Goal: Task Accomplishment & Management: Complete application form

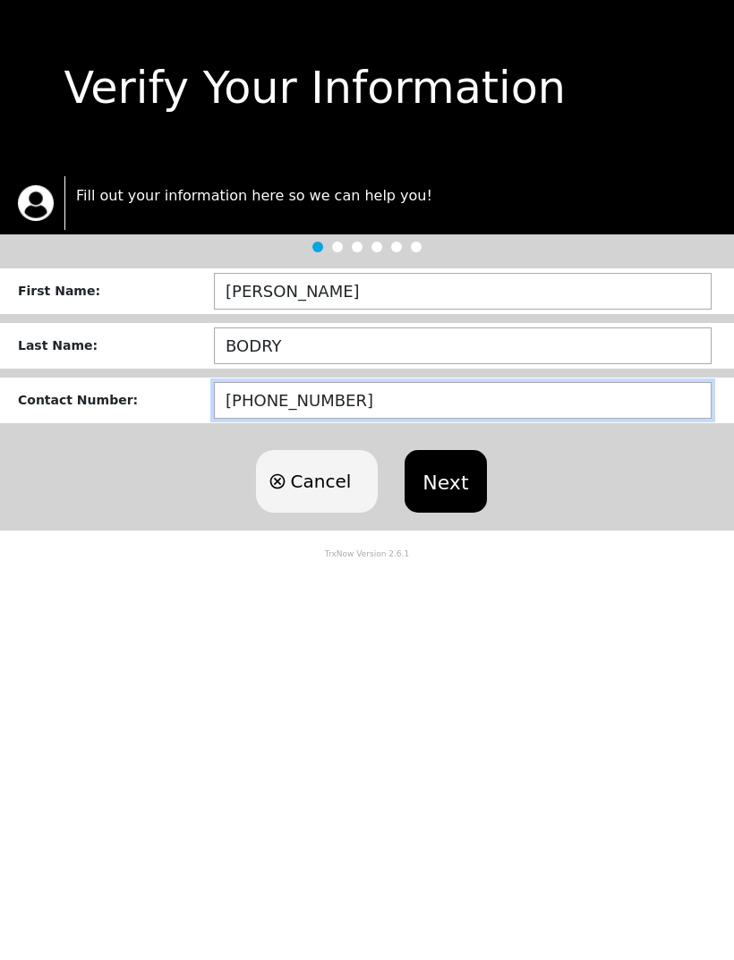
click at [428, 398] on input "[PHONE_NUMBER]" at bounding box center [463, 400] width 498 height 37
type input "[PHONE_NUMBER]"
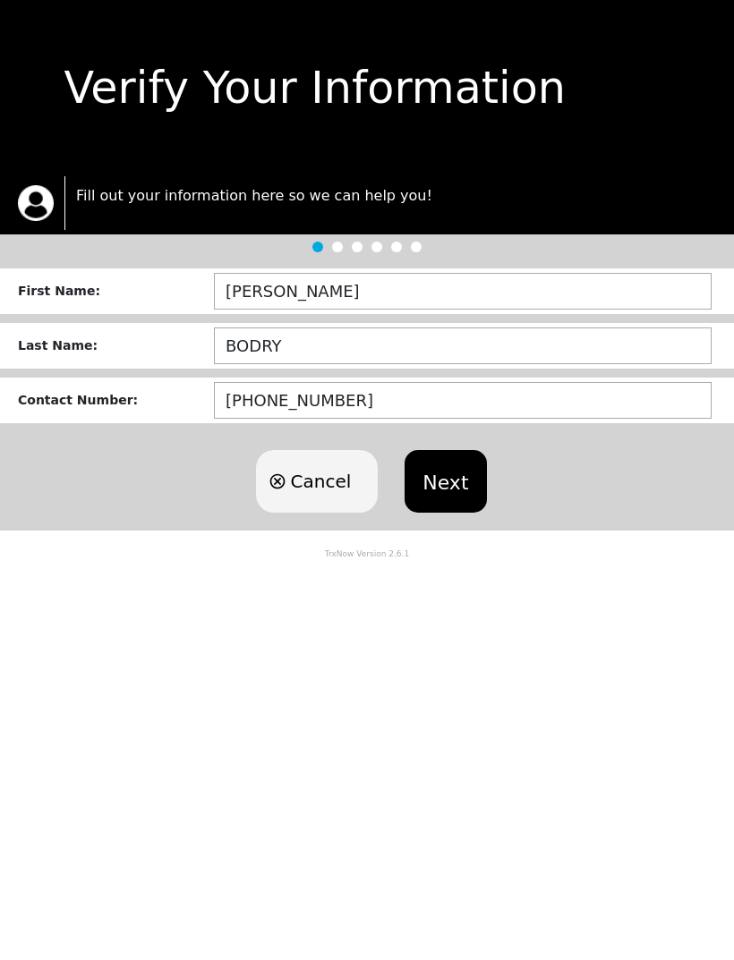
click at [445, 470] on button "Next" at bounding box center [445, 481] width 81 height 63
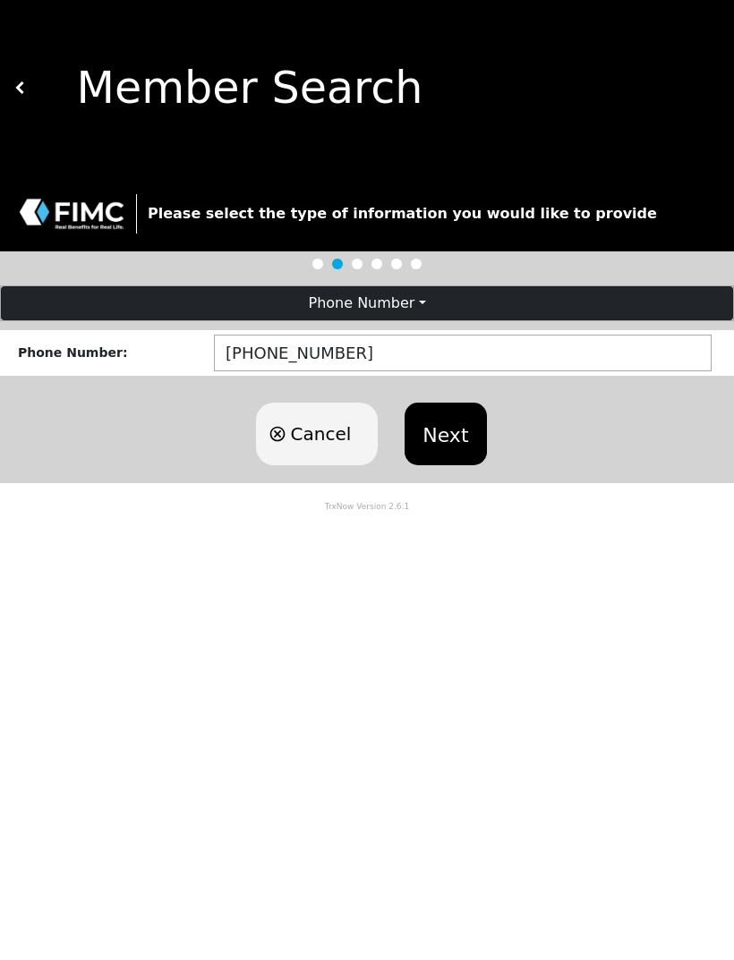
click at [451, 428] on button "Next" at bounding box center [445, 434] width 81 height 63
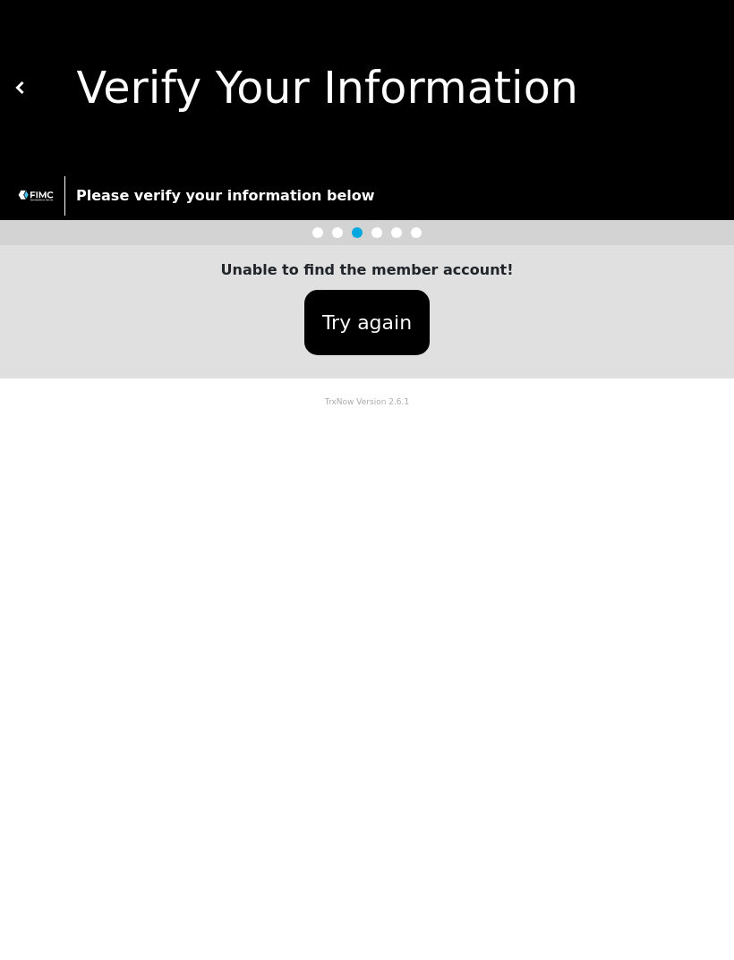
click at [381, 325] on button "Try again" at bounding box center [366, 322] width 125 height 65
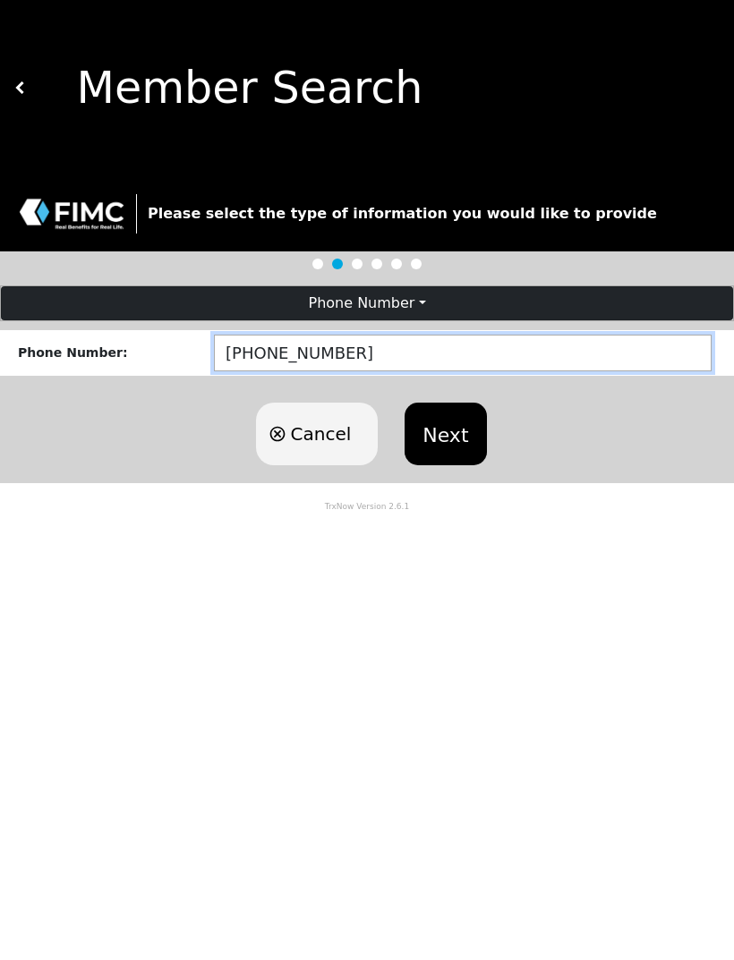
click at [418, 354] on input "[PHONE_NUMBER]" at bounding box center [463, 353] width 498 height 37
type input "[PHONE_NUMBER]"
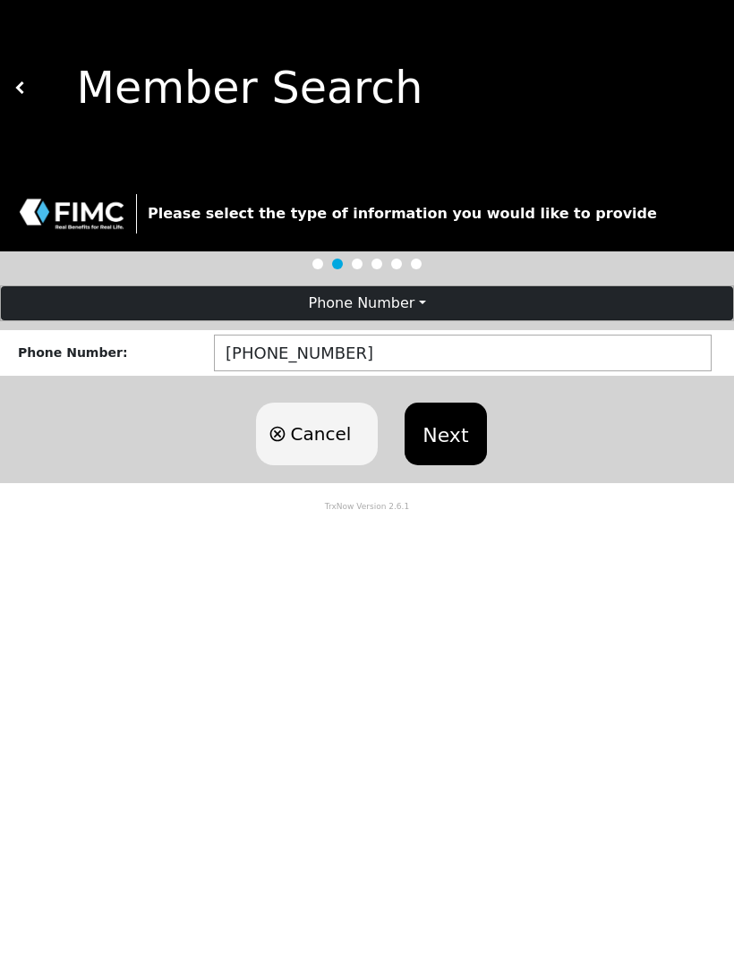
click at [442, 430] on button "Next" at bounding box center [445, 434] width 81 height 63
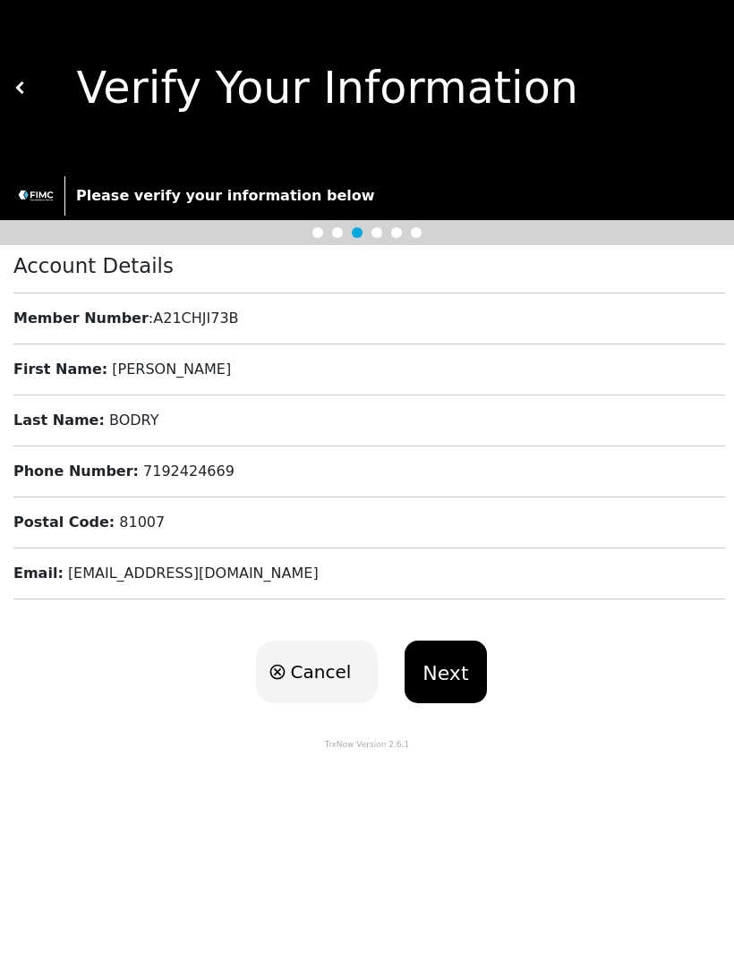
click at [448, 680] on button "Next" at bounding box center [445, 672] width 81 height 63
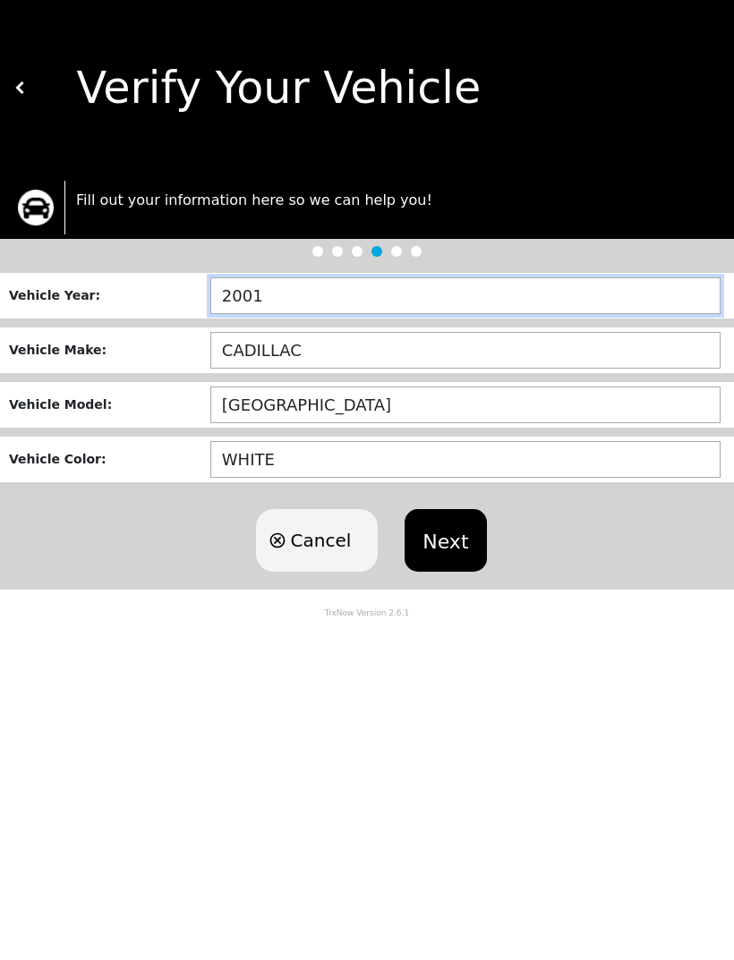
click at [344, 303] on input "2001" at bounding box center [465, 295] width 510 height 37
type input "2003"
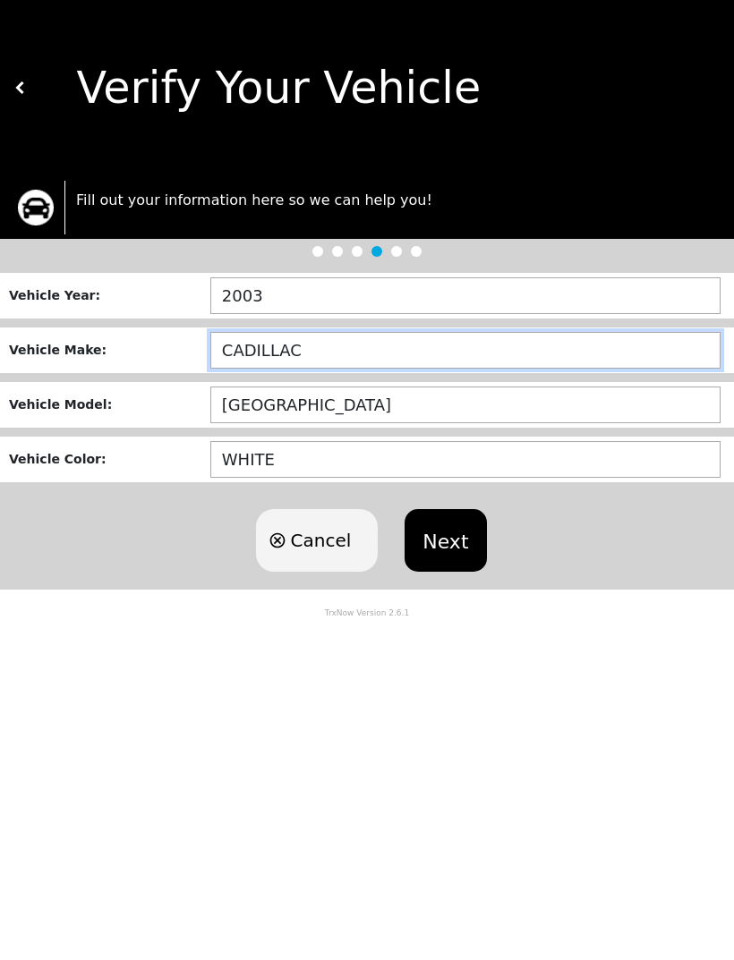
click at [355, 362] on input "CADILLAC" at bounding box center [465, 350] width 510 height 37
type input "C"
type input "DODGE"
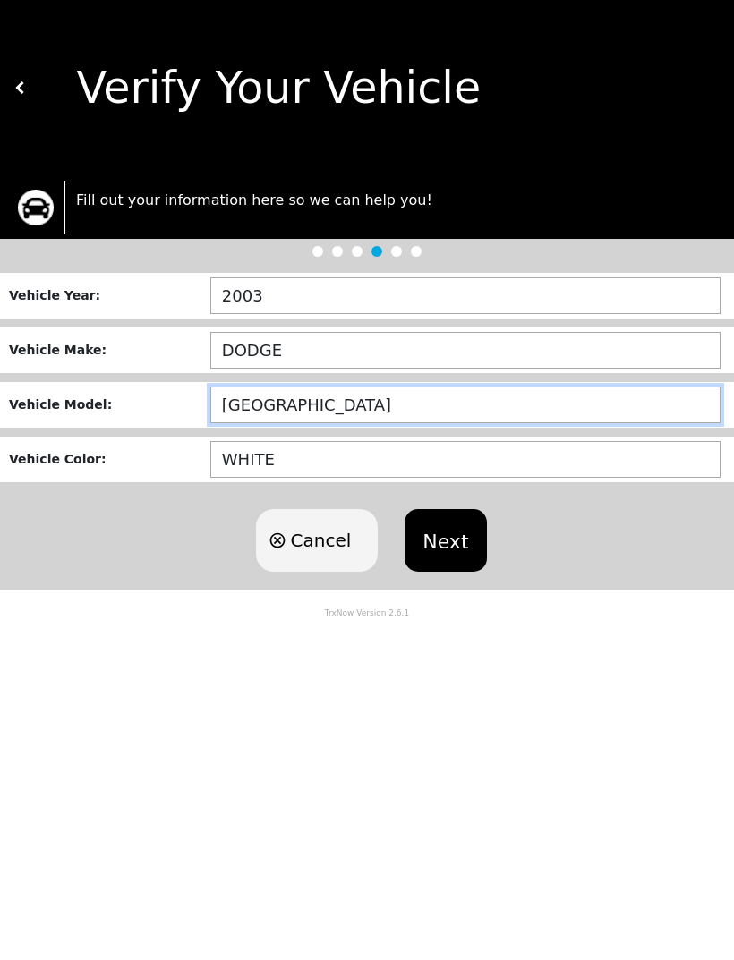
click at [350, 388] on input "[GEOGRAPHIC_DATA]" at bounding box center [465, 405] width 510 height 37
click at [380, 415] on input "[GEOGRAPHIC_DATA]" at bounding box center [465, 405] width 510 height 37
type input "S"
type input "CARAVAN"
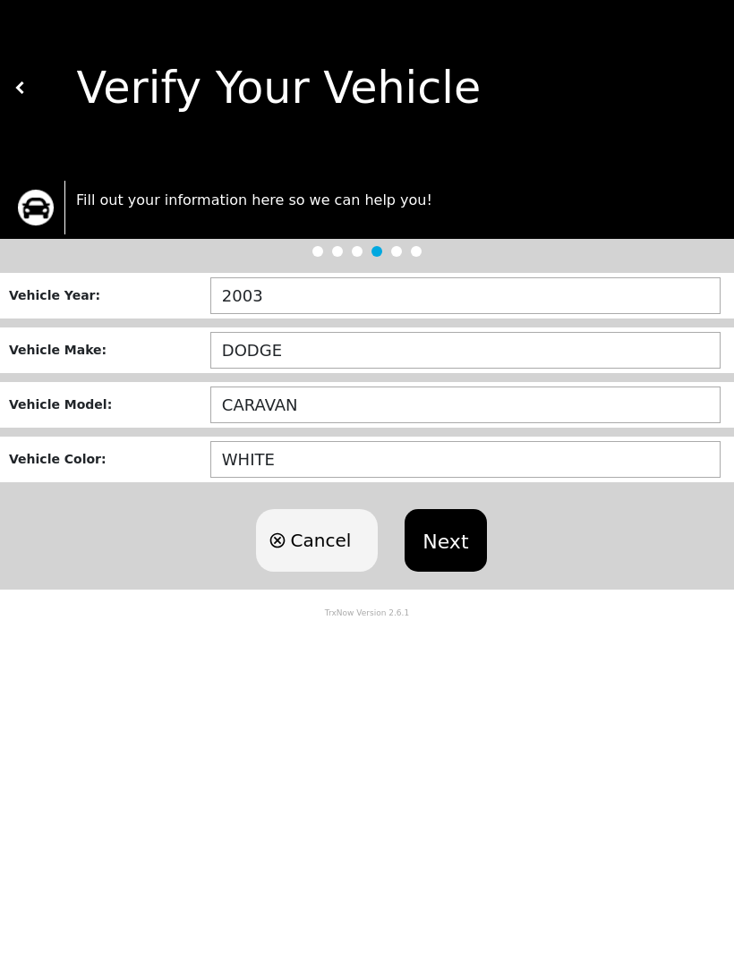
click at [454, 541] on button "Next" at bounding box center [445, 540] width 81 height 63
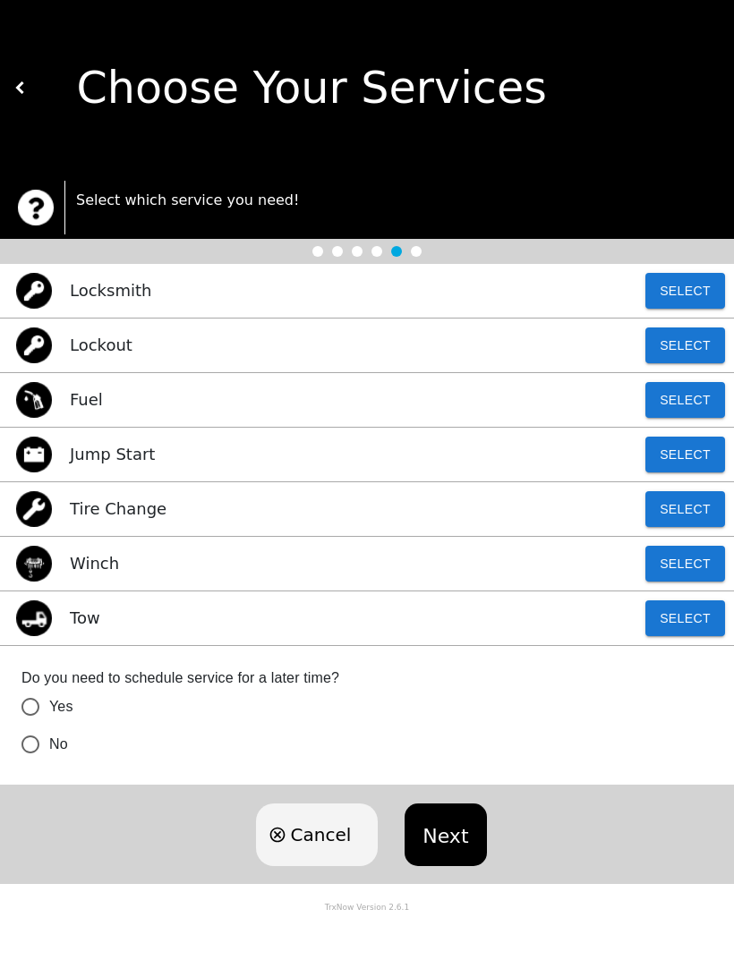
click at [685, 616] on button "Select" at bounding box center [685, 619] width 80 height 36
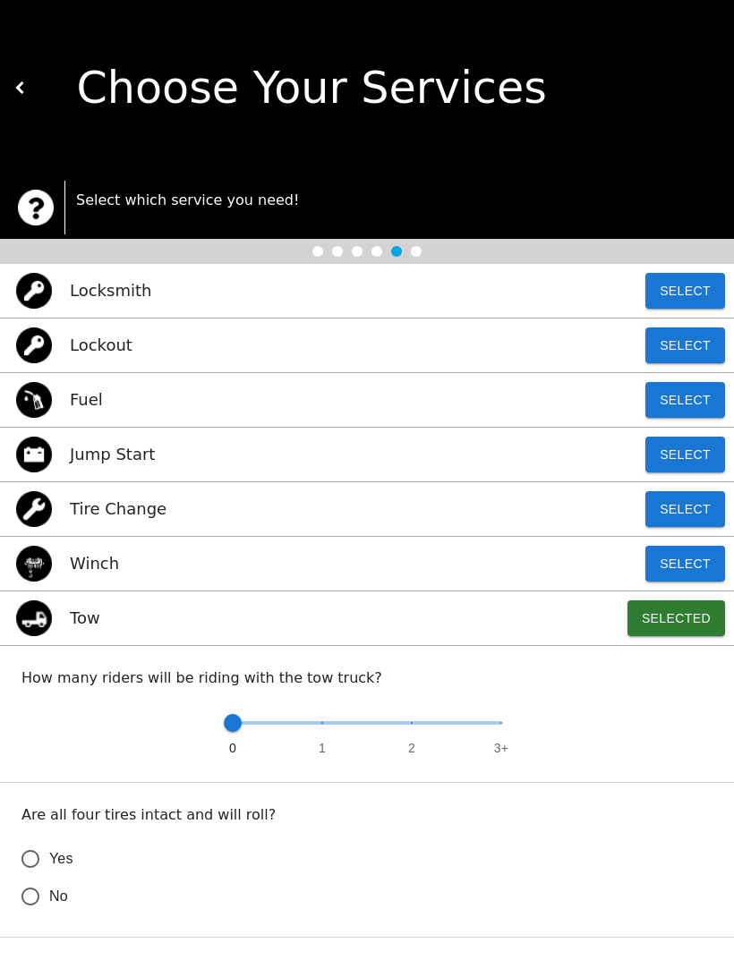
click at [46, 899] on input "No" at bounding box center [31, 897] width 38 height 38
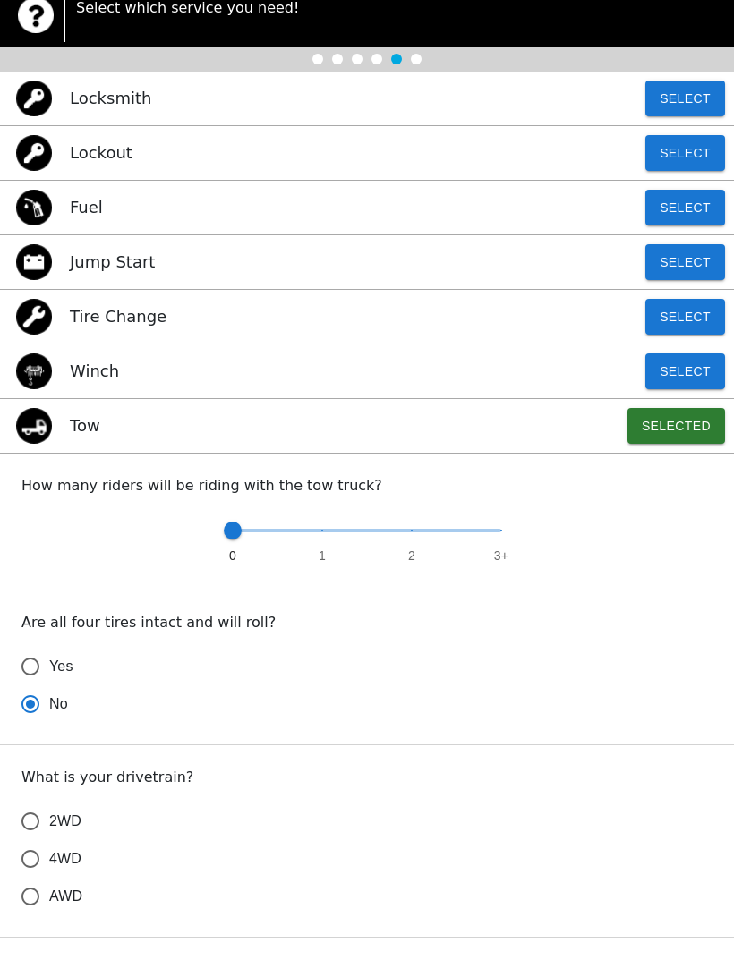
scroll to position [236, 0]
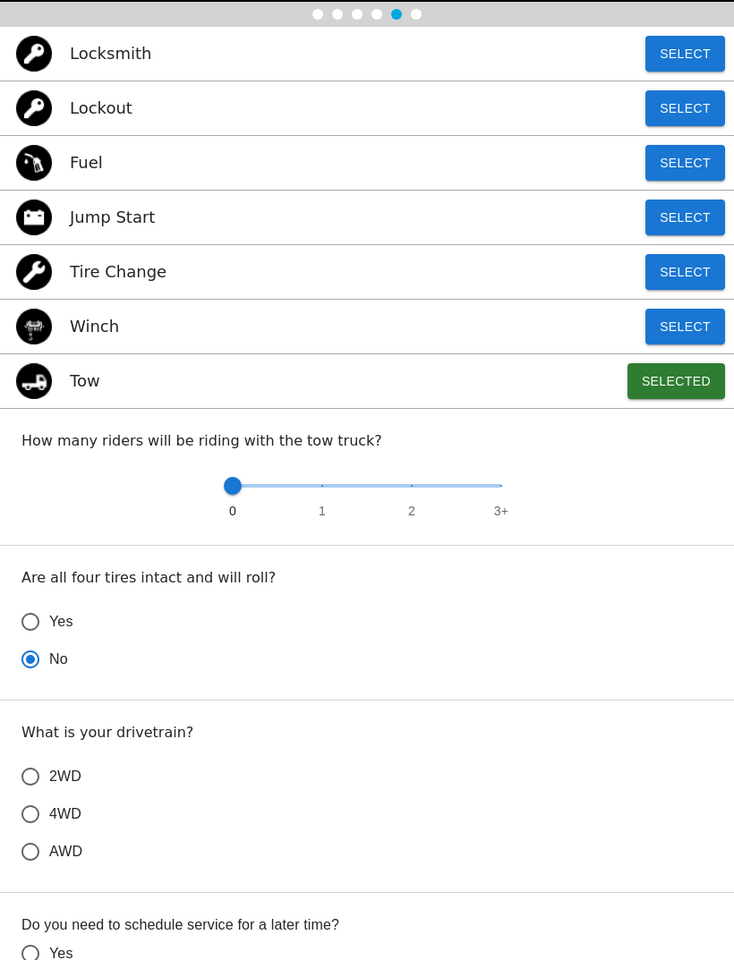
click at [38, 771] on input "2WD" at bounding box center [31, 778] width 38 height 38
radio input "true"
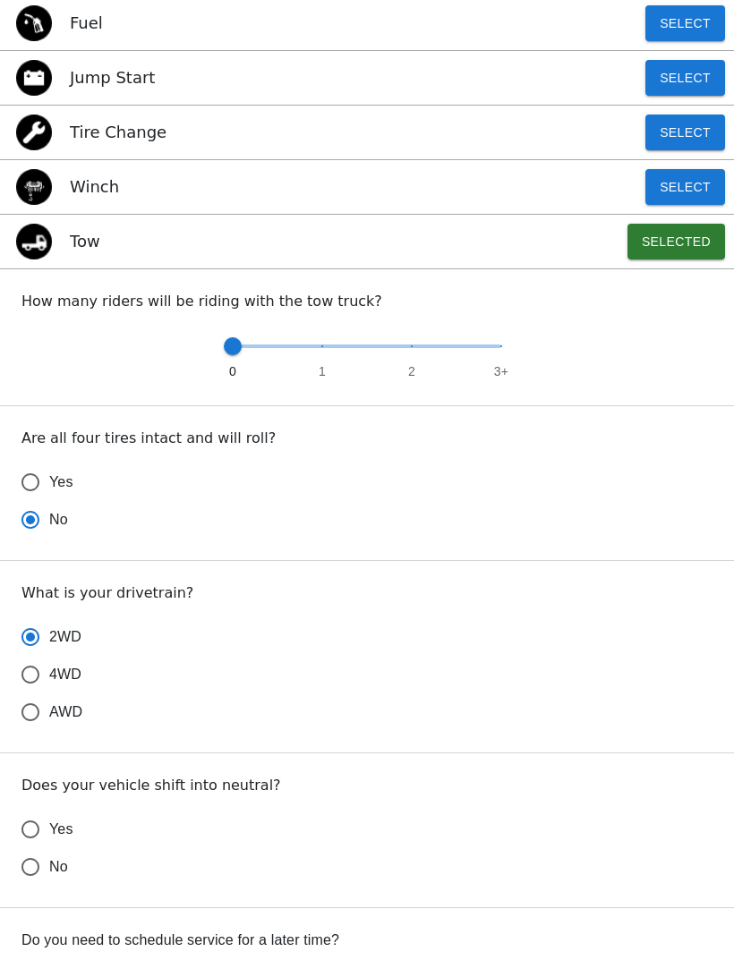
click at [48, 824] on input "Yes" at bounding box center [31, 831] width 38 height 38
radio input "false"
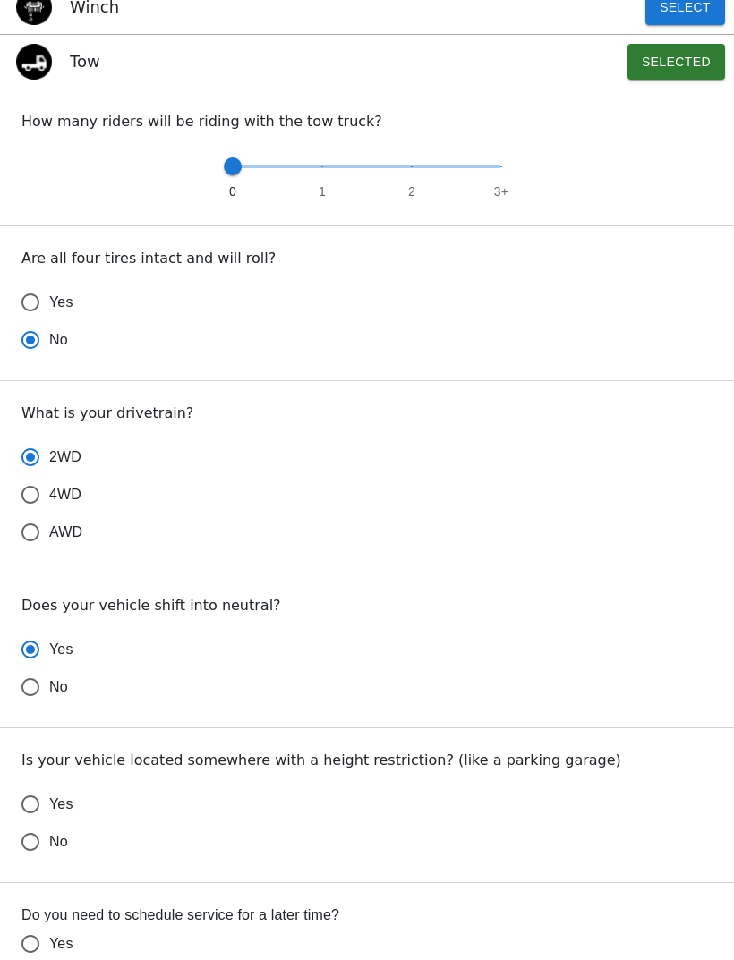
scroll to position [564, 0]
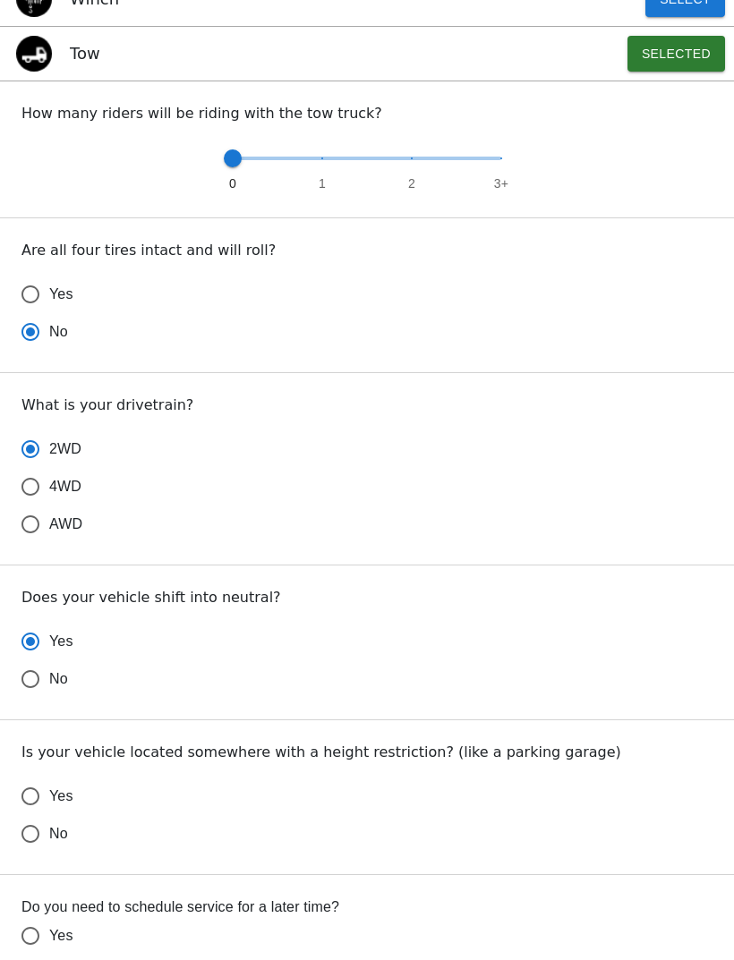
click at [34, 834] on input "No" at bounding box center [31, 835] width 38 height 38
radio input "false"
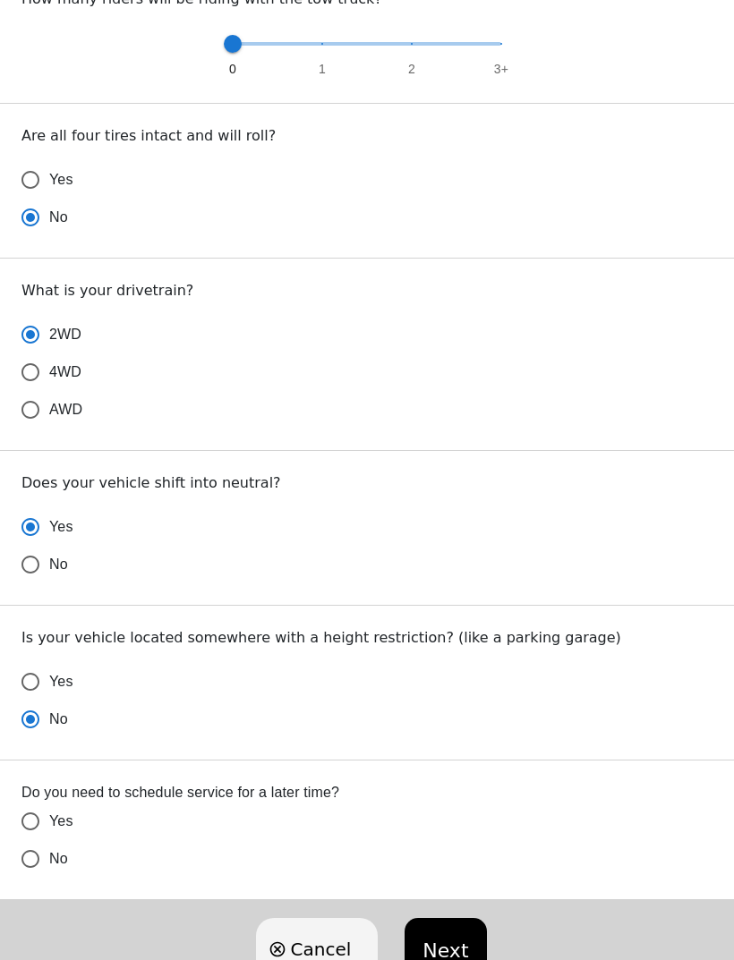
scroll to position [690, 0]
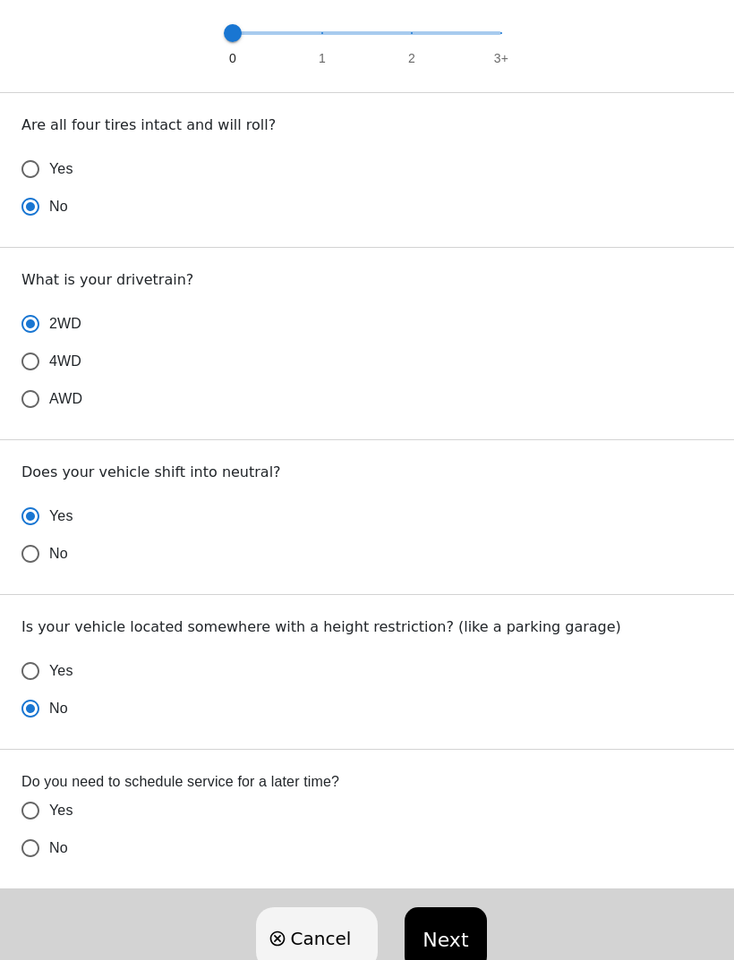
click at [27, 848] on input "No" at bounding box center [31, 849] width 38 height 38
radio input "false"
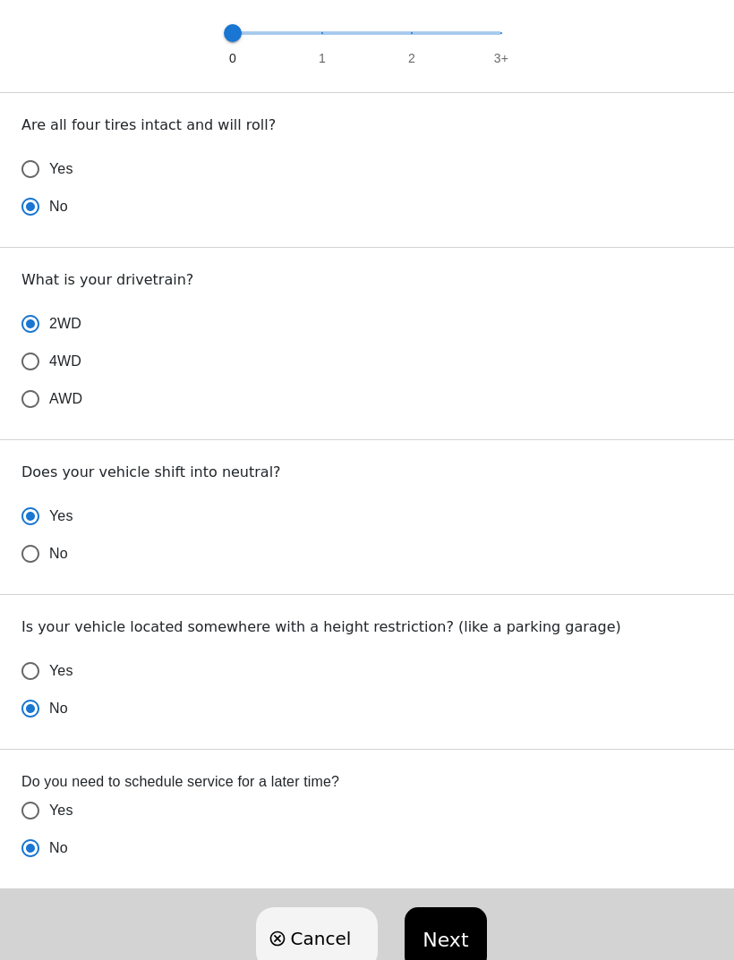
click at [439, 942] on button "Next" at bounding box center [445, 939] width 81 height 63
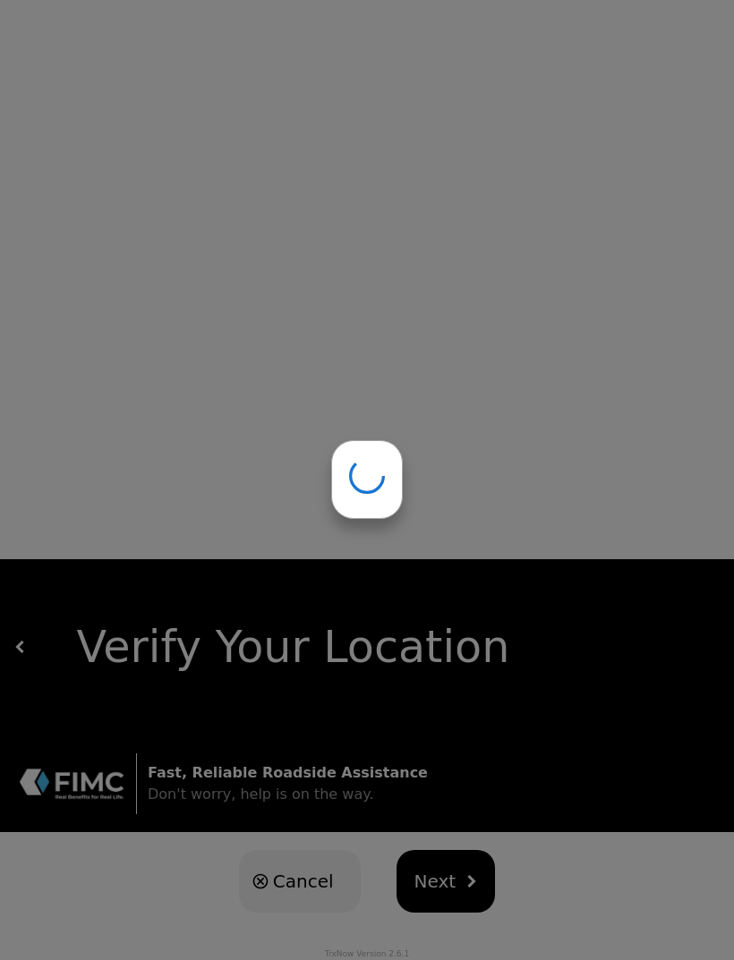
scroll to position [0, 0]
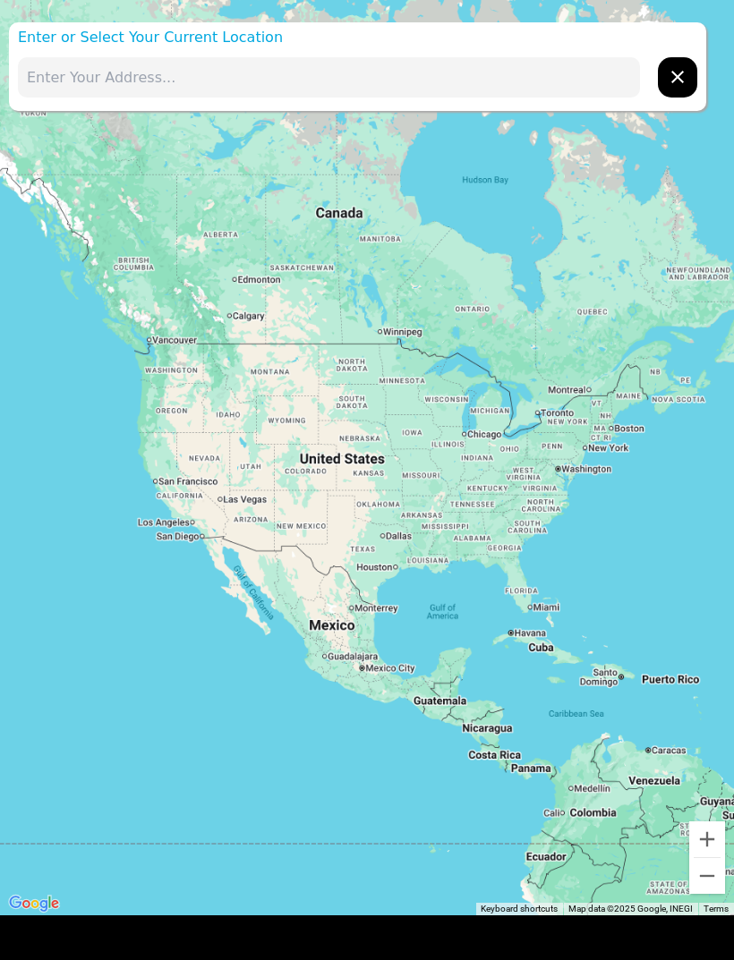
click at [166, 68] on input "text" at bounding box center [329, 77] width 622 height 40
click at [149, 77] on input "text" at bounding box center [329, 77] width 622 height 40
type input "M"
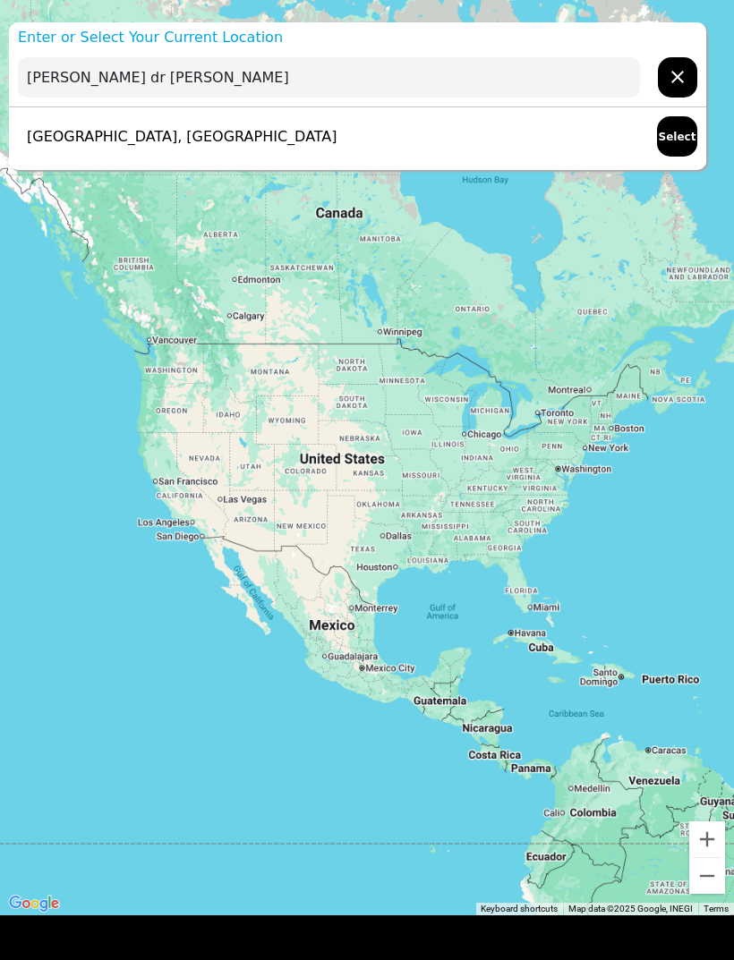
click at [297, 140] on div "[GEOGRAPHIC_DATA], [GEOGRAPHIC_DATA] Select" at bounding box center [357, 136] width 697 height 58
type input "[GEOGRAPHIC_DATA], [GEOGRAPHIC_DATA]"
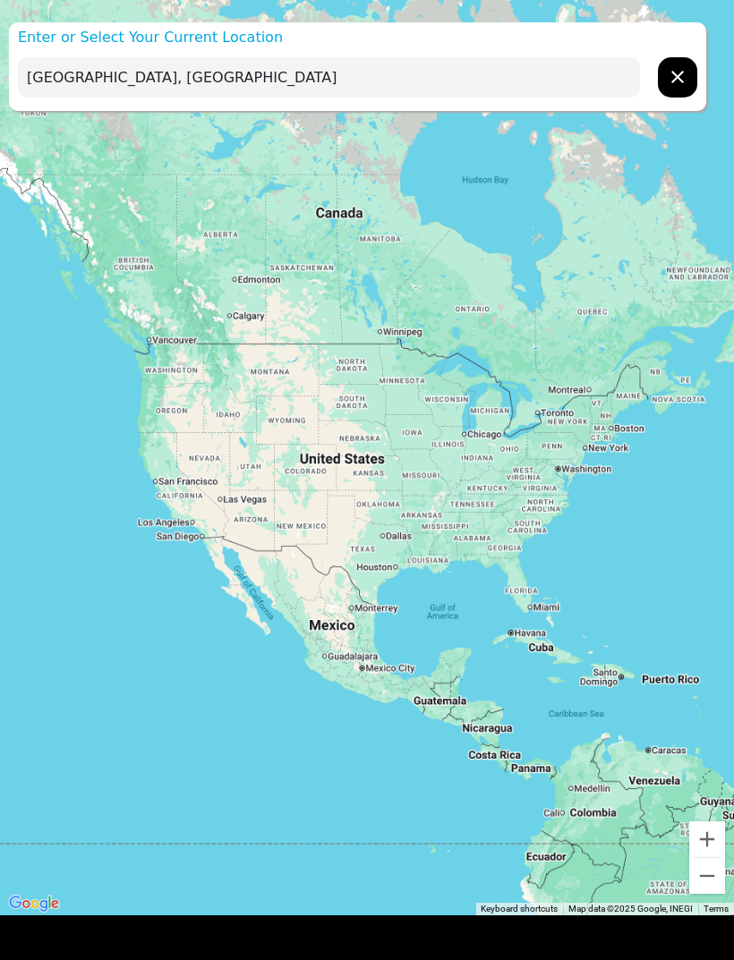
click at [380, 80] on input "[GEOGRAPHIC_DATA], [GEOGRAPHIC_DATA]" at bounding box center [329, 77] width 622 height 40
click at [403, 72] on input "[GEOGRAPHIC_DATA], [GEOGRAPHIC_DATA]" at bounding box center [329, 77] width 622 height 40
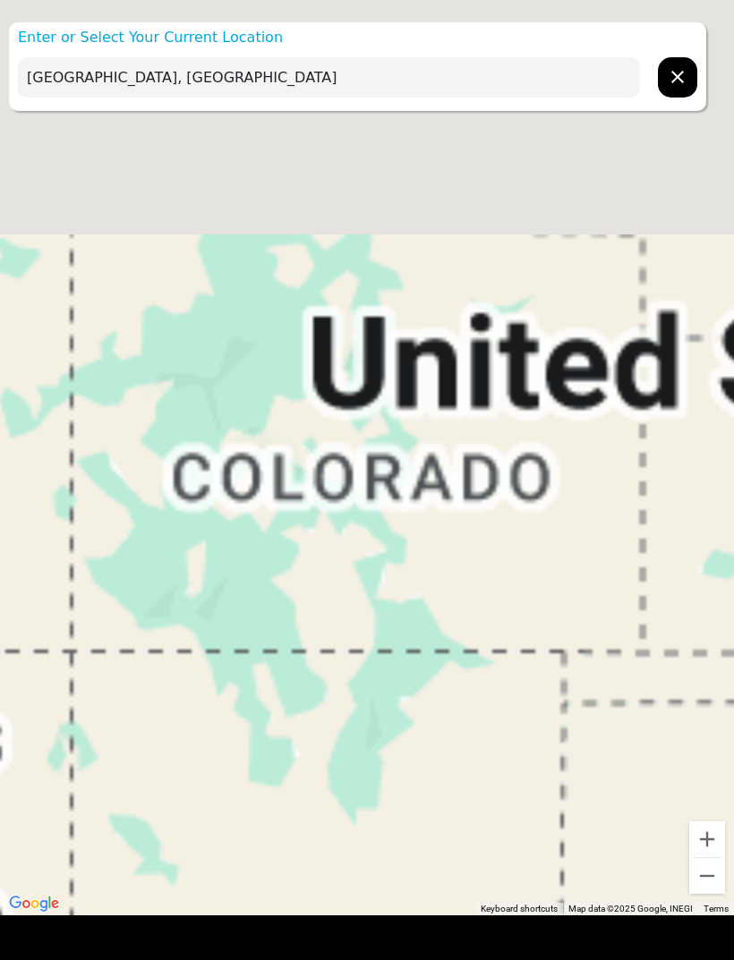
click at [663, 81] on button "hidden" at bounding box center [677, 77] width 39 height 40
click at [217, 42] on p "Enter or Select Your Current Location" at bounding box center [357, 37] width 697 height 21
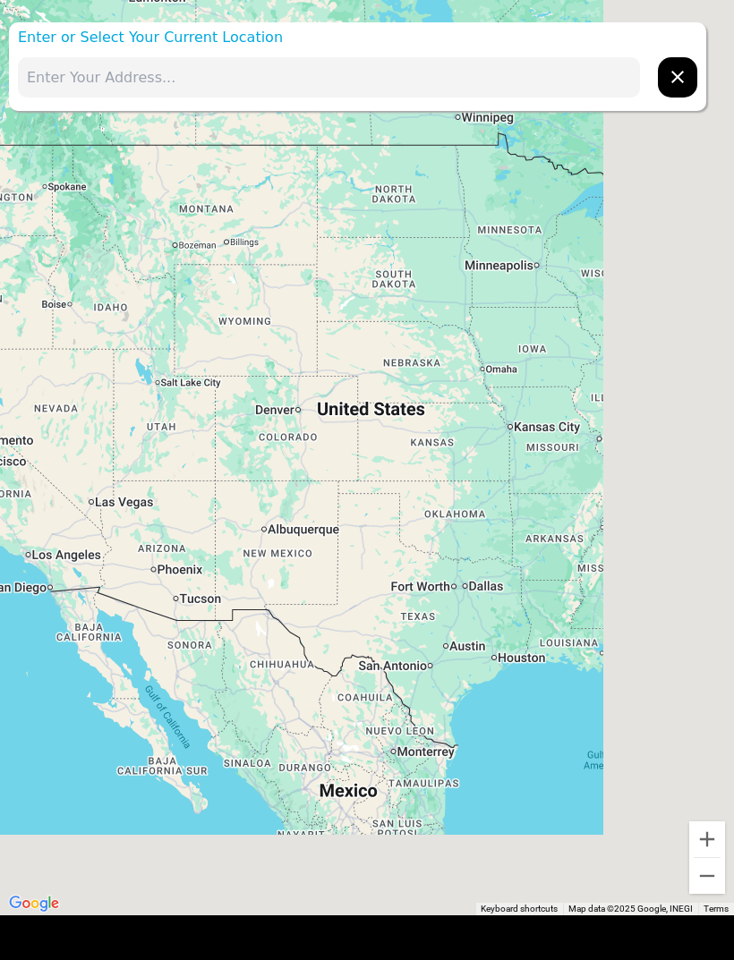
click at [712, 839] on button "Zoom in" at bounding box center [707, 840] width 36 height 36
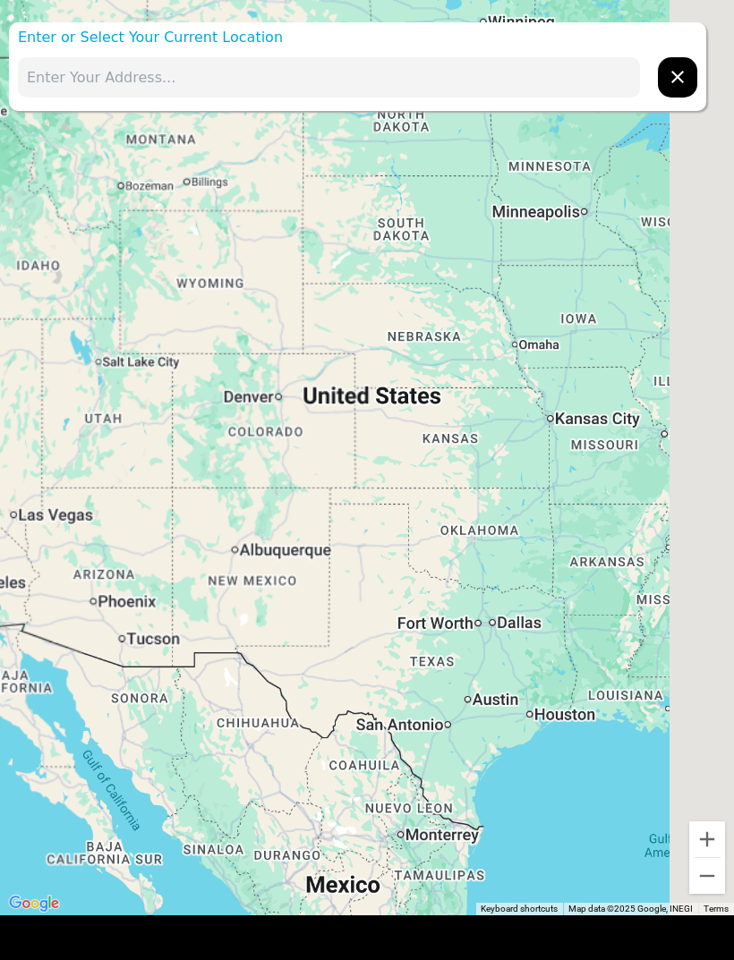
click at [711, 838] on button "Zoom in" at bounding box center [707, 840] width 36 height 36
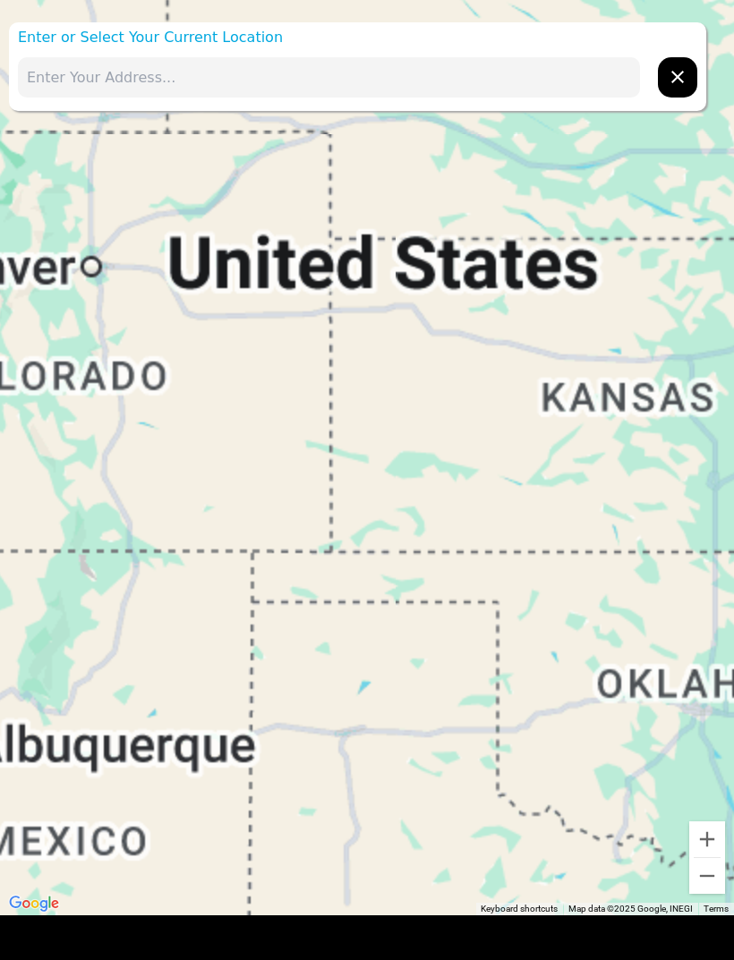
click at [706, 845] on button "Zoom in" at bounding box center [707, 840] width 36 height 36
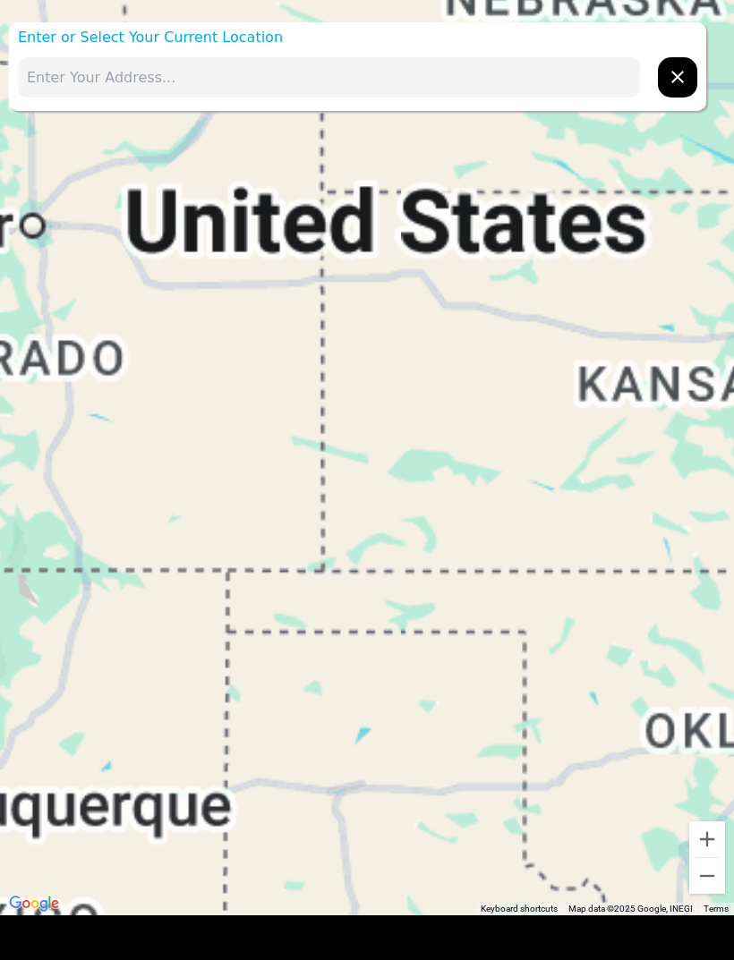
click at [705, 845] on button "Zoom in" at bounding box center [707, 840] width 36 height 36
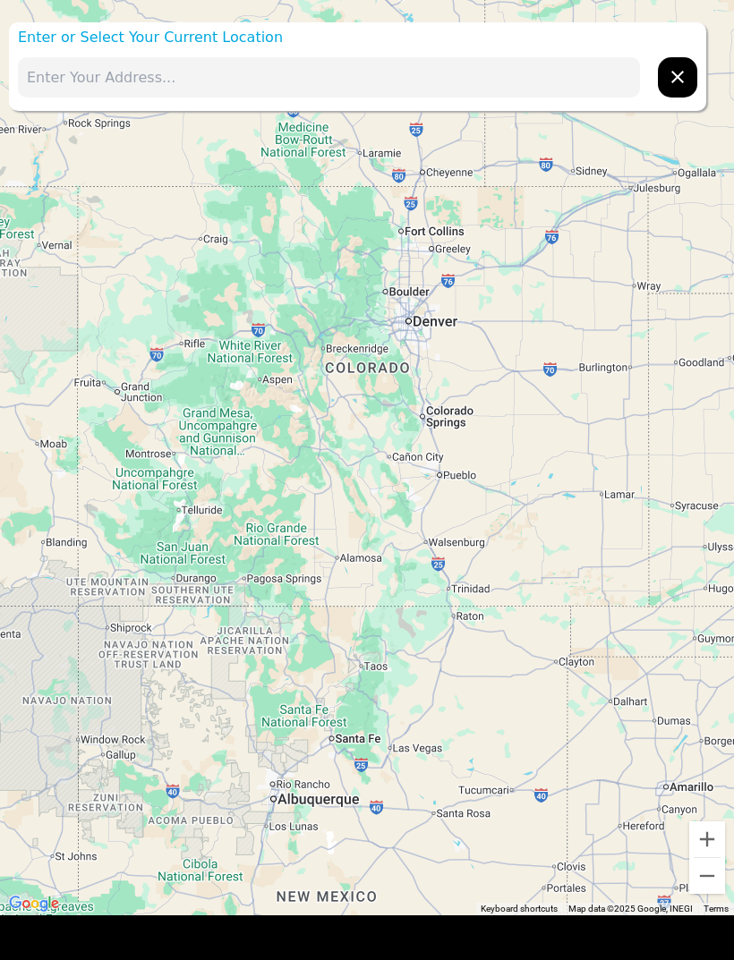
click at [218, 79] on input "text" at bounding box center [329, 77] width 622 height 40
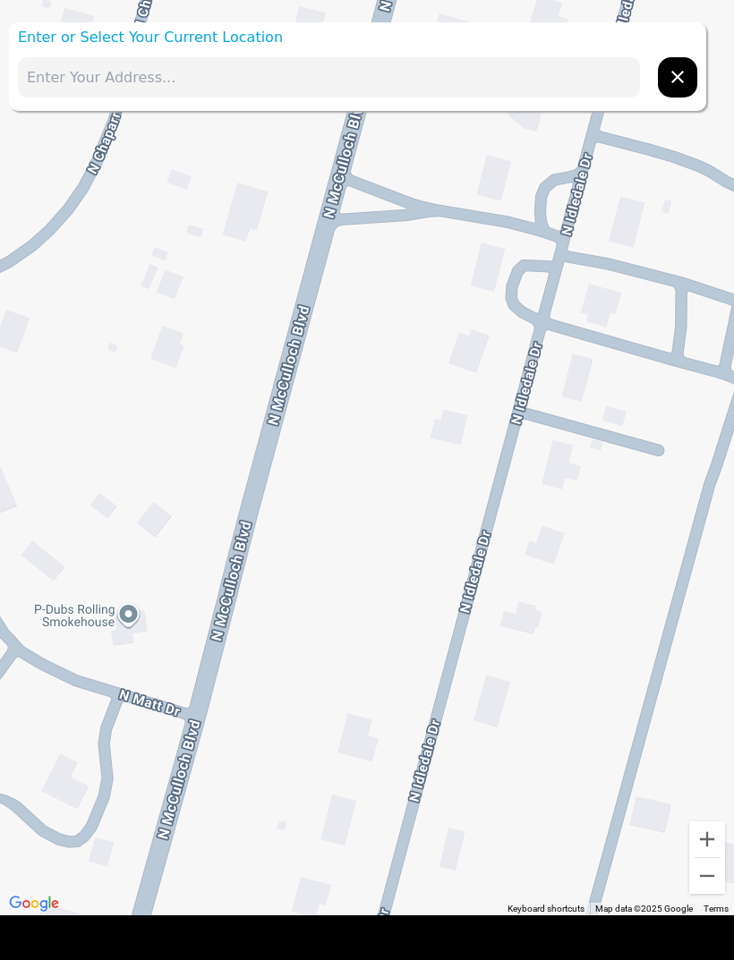
click at [234, 85] on input "text" at bounding box center [329, 77] width 622 height 40
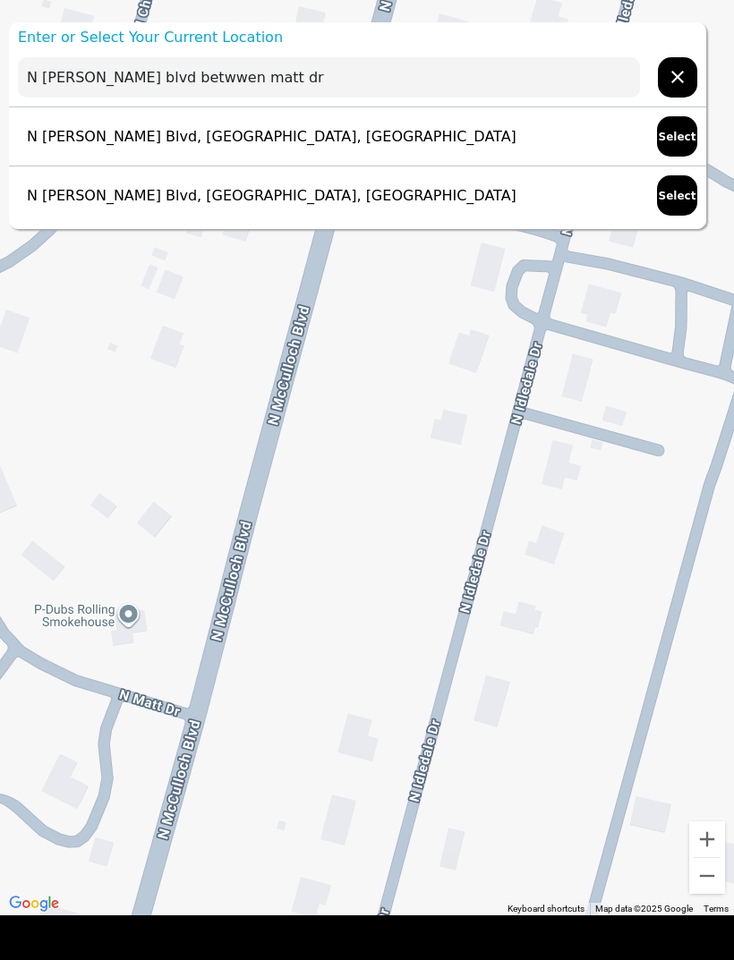
click at [669, 135] on button "Select" at bounding box center [677, 136] width 40 height 40
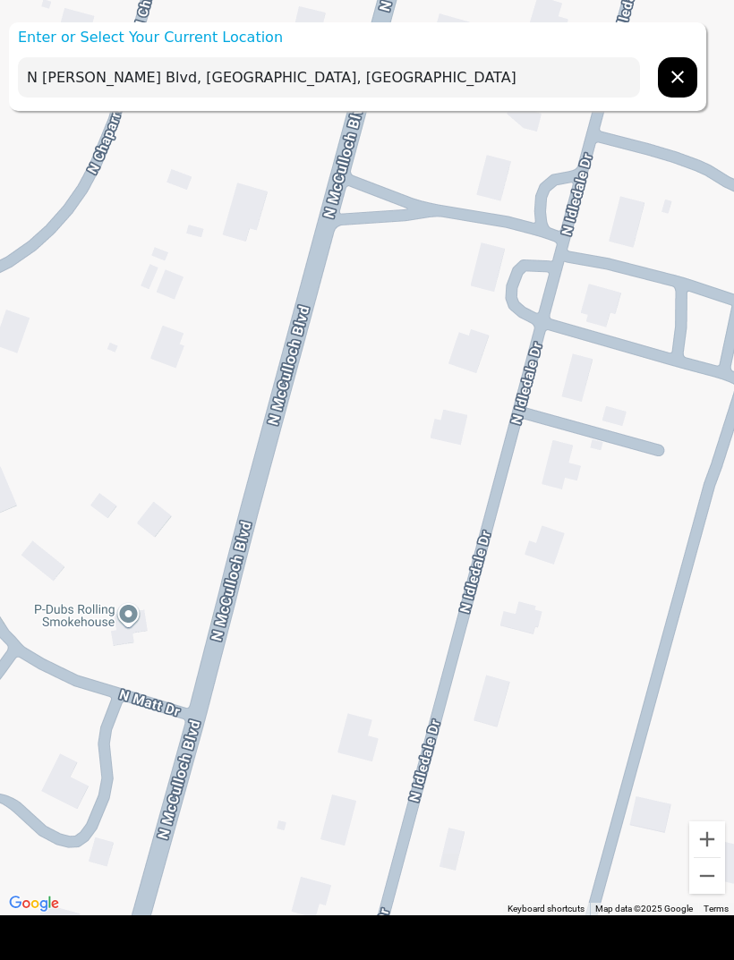
click at [439, 88] on input "N [PERSON_NAME] Blvd, [GEOGRAPHIC_DATA], [GEOGRAPHIC_DATA]" at bounding box center [329, 77] width 622 height 40
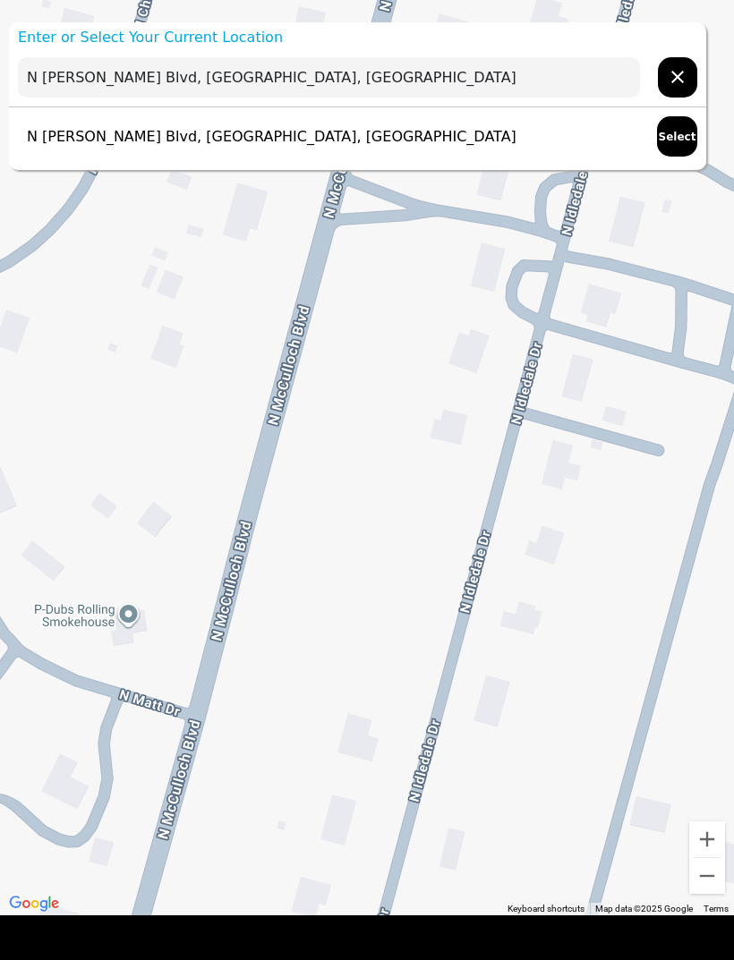
click at [675, 146] on button "Select" at bounding box center [677, 136] width 40 height 40
type input "N [PERSON_NAME] Blvd, [GEOGRAPHIC_DATA], [GEOGRAPHIC_DATA]"
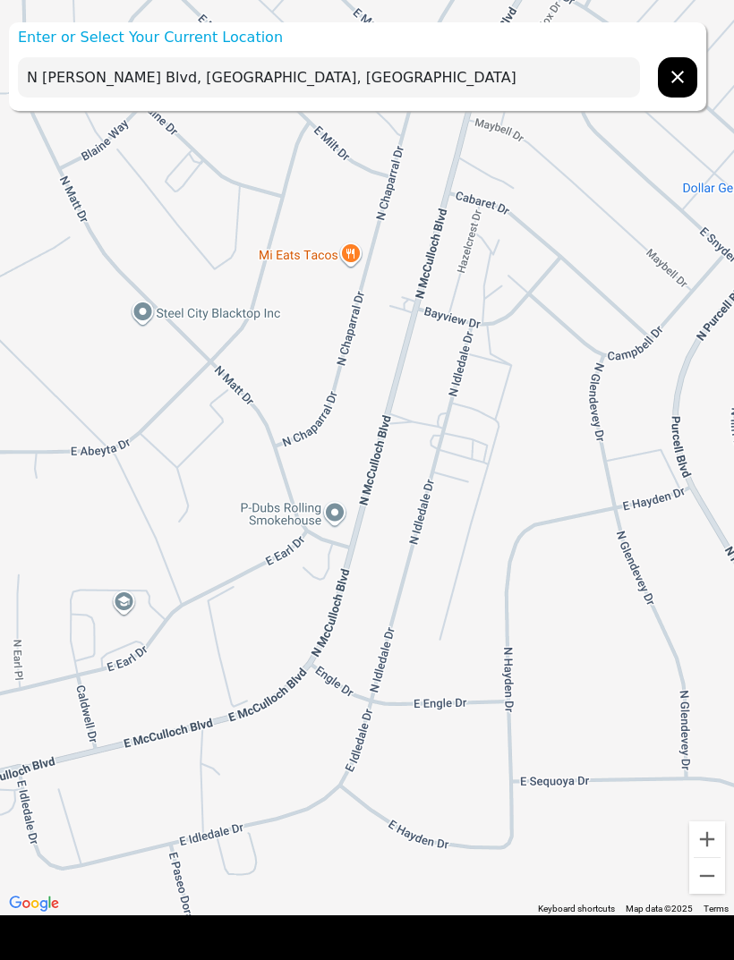
click at [178, 35] on p "Enter or Select Your Current Location" at bounding box center [357, 37] width 697 height 21
click at [398, 60] on input "N [PERSON_NAME] Blvd, [GEOGRAPHIC_DATA], [GEOGRAPHIC_DATA]" at bounding box center [329, 77] width 622 height 40
click at [472, 53] on div "N [PERSON_NAME] Blvd, [GEOGRAPHIC_DATA], [GEOGRAPHIC_DATA]" at bounding box center [357, 77] width 697 height 58
